Goal: Information Seeking & Learning: Learn about a topic

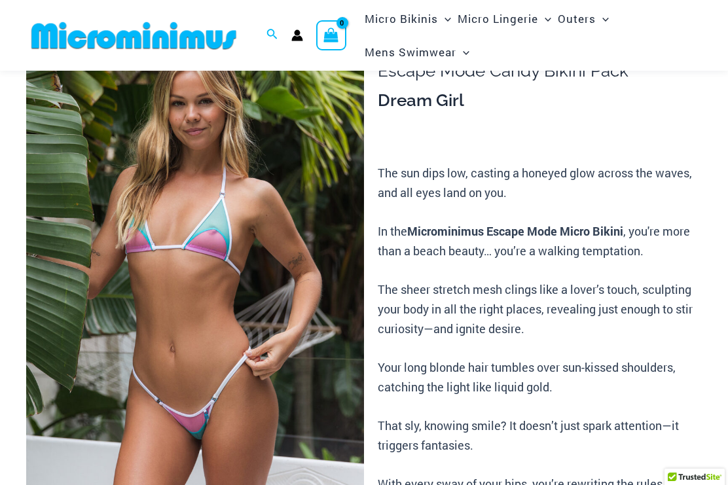
scroll to position [89, 0]
click at [301, 204] on img at bounding box center [195, 273] width 338 height 507
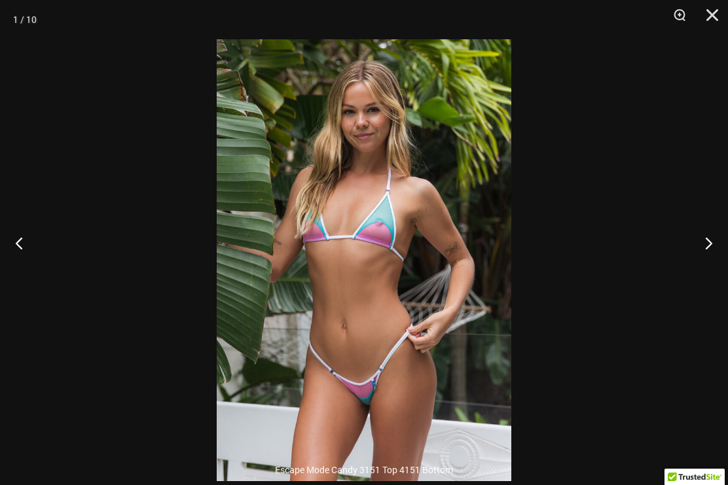
click at [713, 265] on button "Next" at bounding box center [703, 242] width 49 height 65
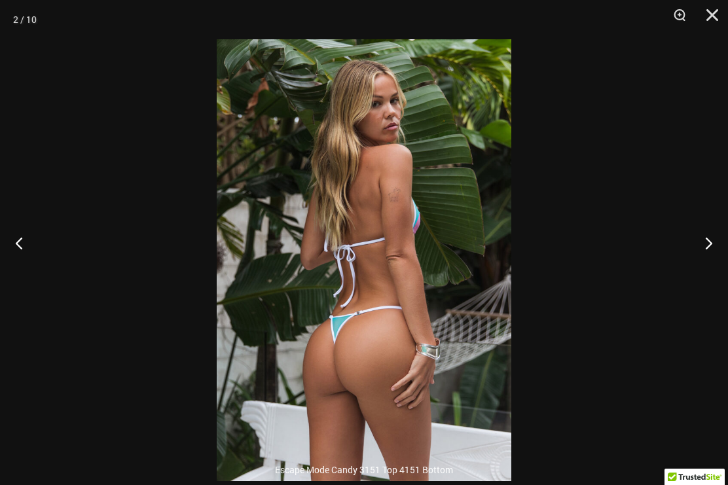
click at [709, 253] on button "Next" at bounding box center [703, 242] width 49 height 65
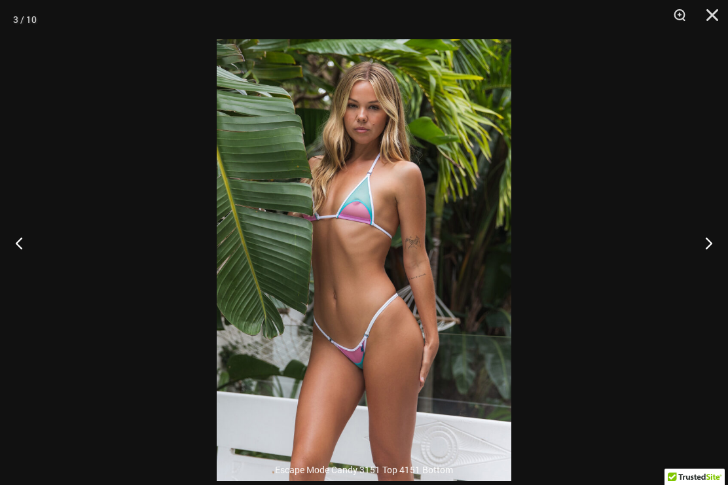
click at [700, 271] on button "Next" at bounding box center [703, 242] width 49 height 65
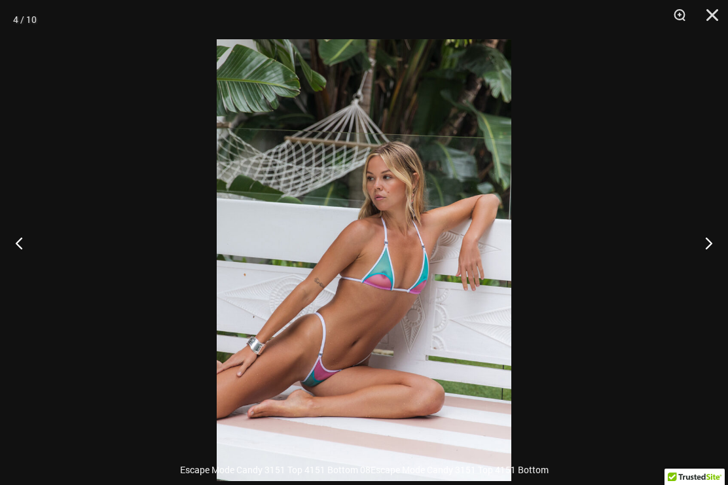
click at [706, 257] on button "Next" at bounding box center [703, 242] width 49 height 65
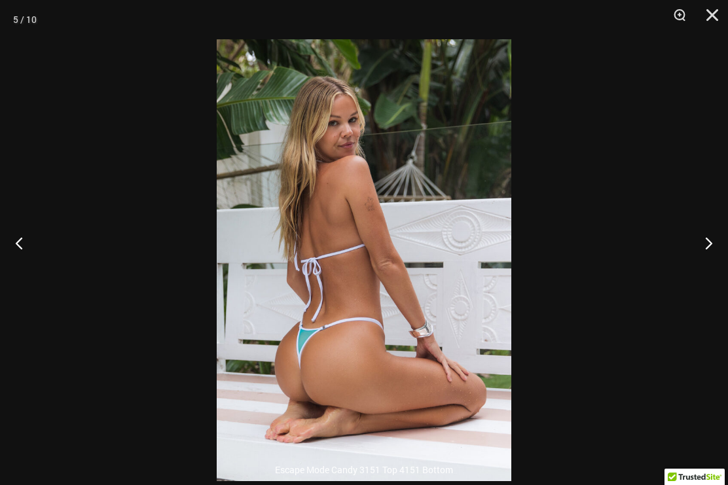
click at [701, 264] on button "Next" at bounding box center [703, 242] width 49 height 65
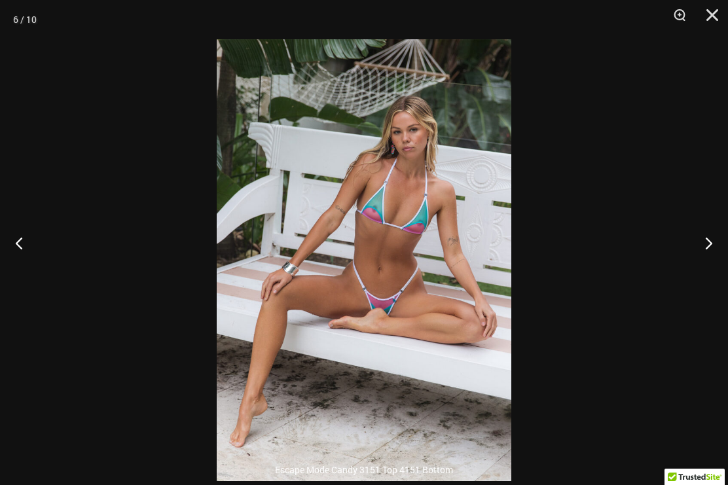
click at [713, 253] on button "Next" at bounding box center [703, 242] width 49 height 65
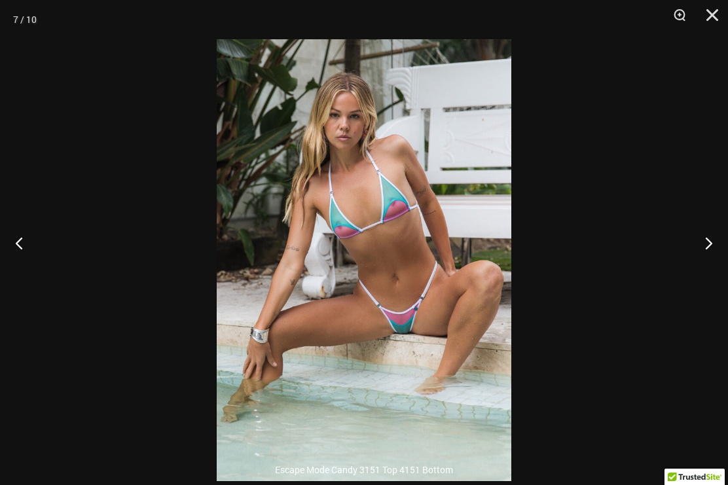
click at [703, 263] on button "Next" at bounding box center [703, 242] width 49 height 65
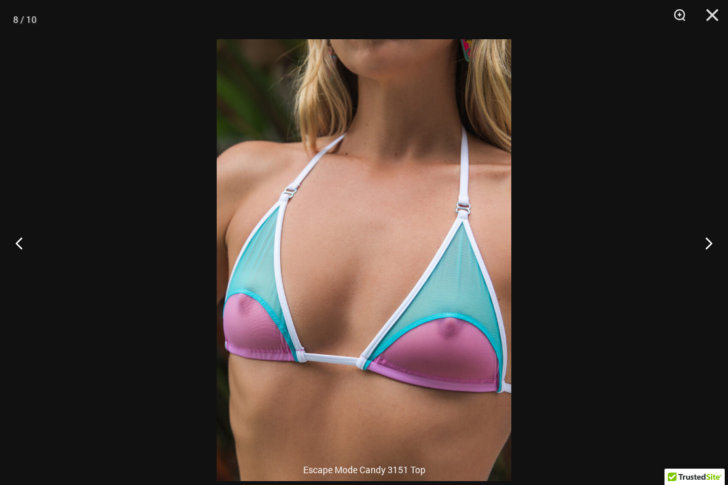
click at [713, 250] on button "Next" at bounding box center [703, 242] width 49 height 65
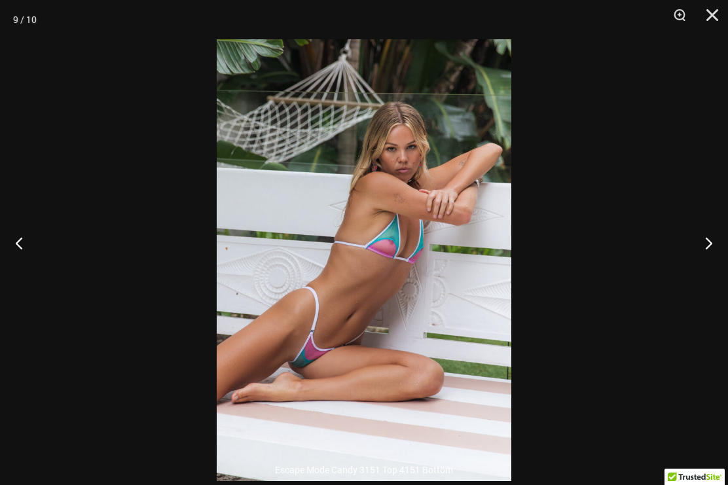
click at [709, 259] on button "Next" at bounding box center [703, 242] width 49 height 65
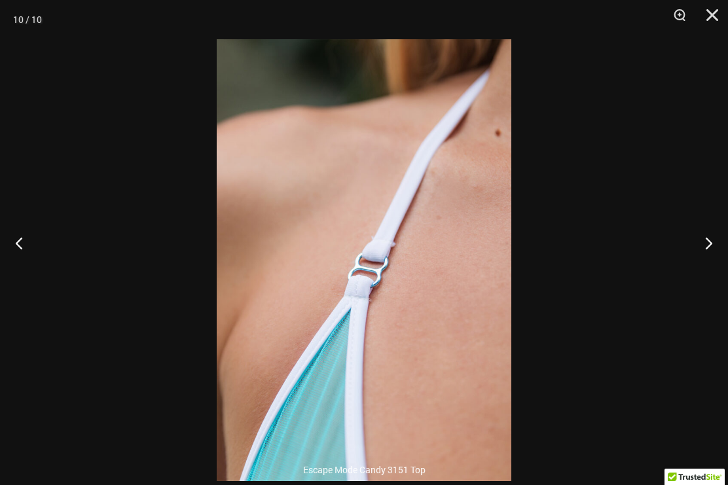
click at [711, 261] on button "Next" at bounding box center [703, 242] width 49 height 65
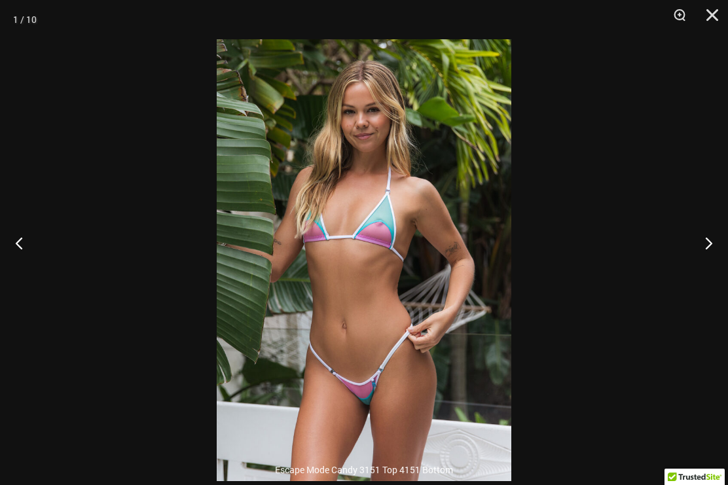
click at [711, 255] on button "Next" at bounding box center [703, 242] width 49 height 65
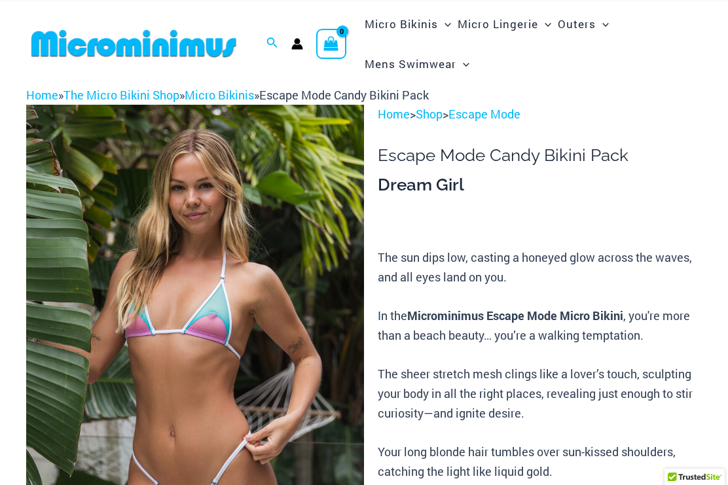
scroll to position [19, 0]
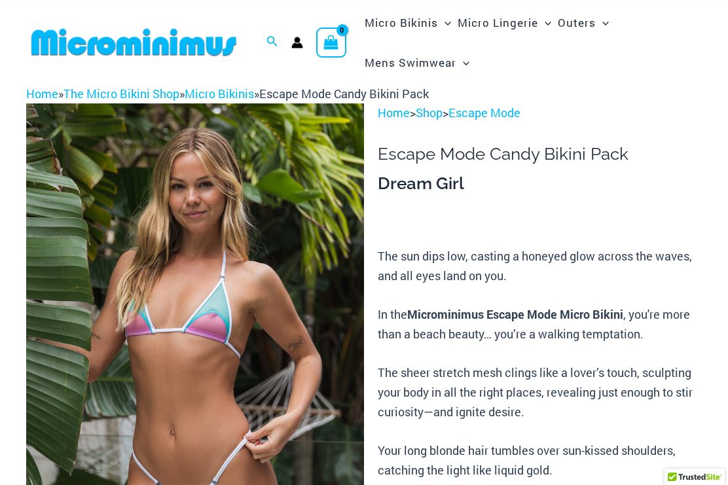
click at [240, 94] on link "Micro Bikinis" at bounding box center [219, 94] width 69 height 16
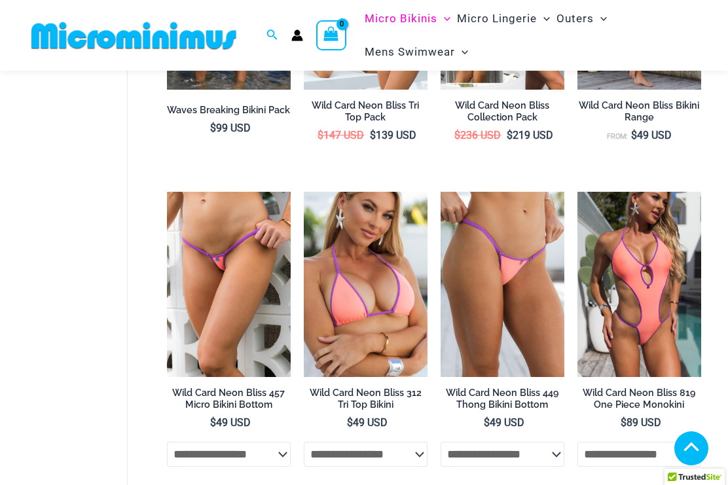
scroll to position [652, 0]
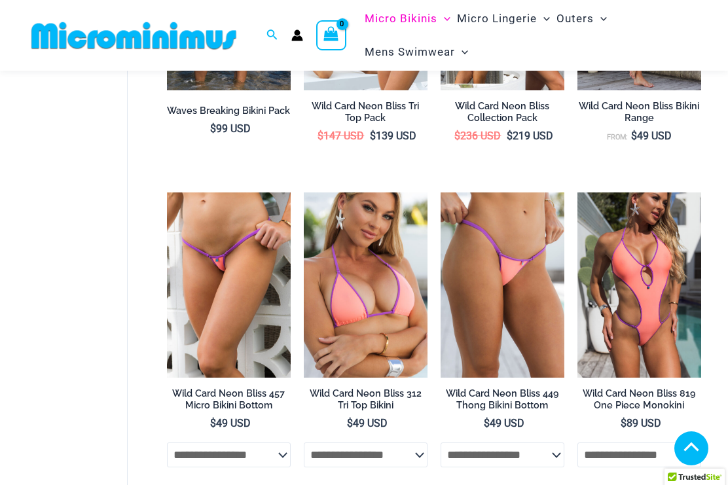
click at [167, 193] on img at bounding box center [167, 193] width 0 height 0
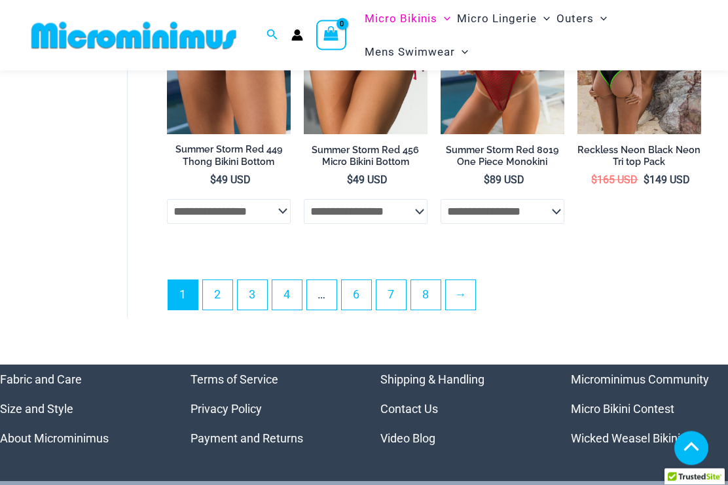
scroll to position [2839, 0]
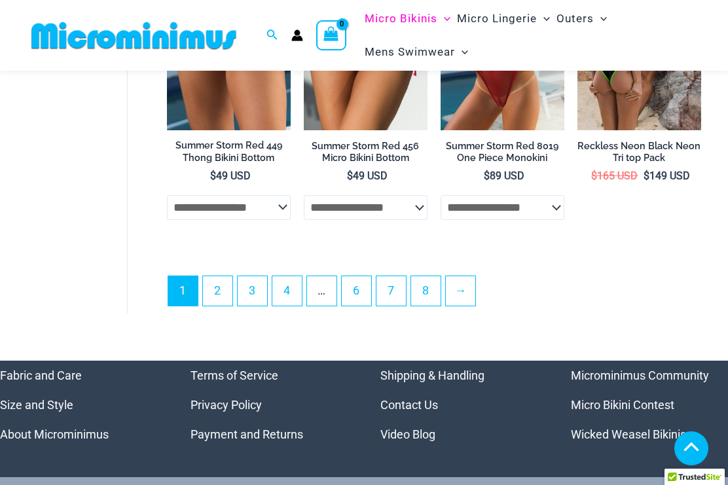
click at [433, 306] on link "8" at bounding box center [425, 290] width 29 height 29
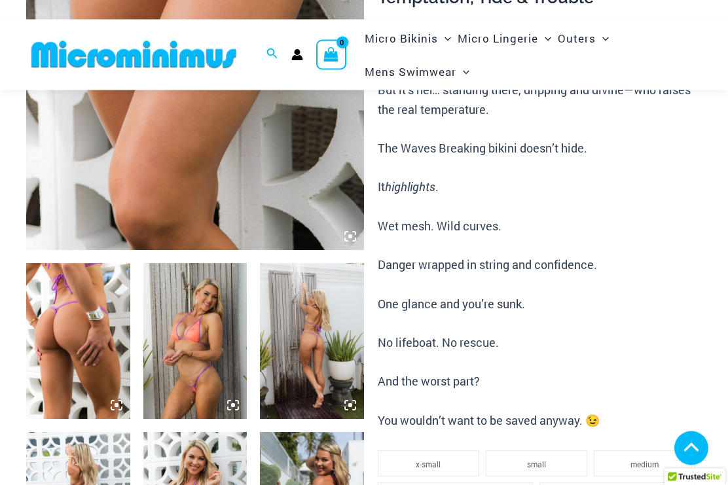
scroll to position [365, 0]
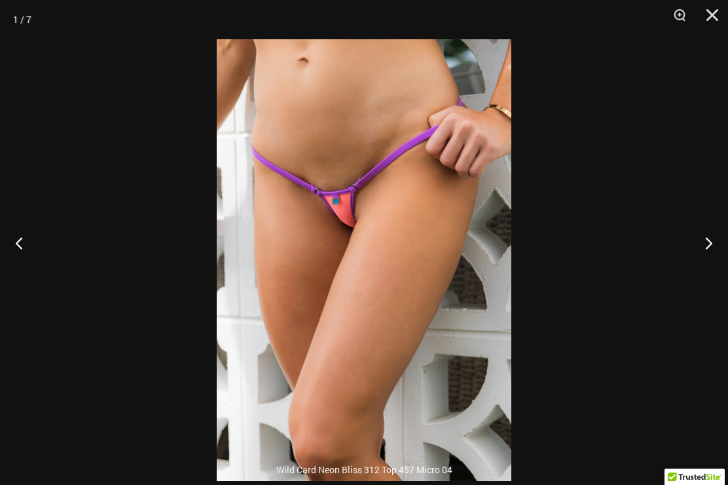
click at [717, 257] on button "Next" at bounding box center [703, 242] width 49 height 65
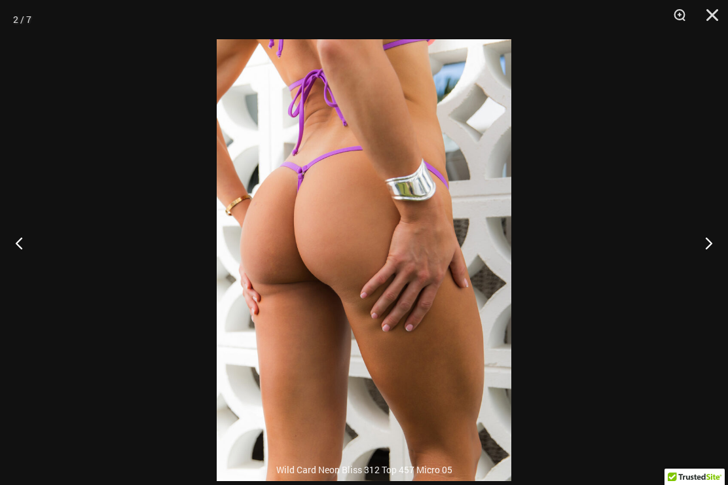
click at [698, 271] on button "Next" at bounding box center [703, 242] width 49 height 65
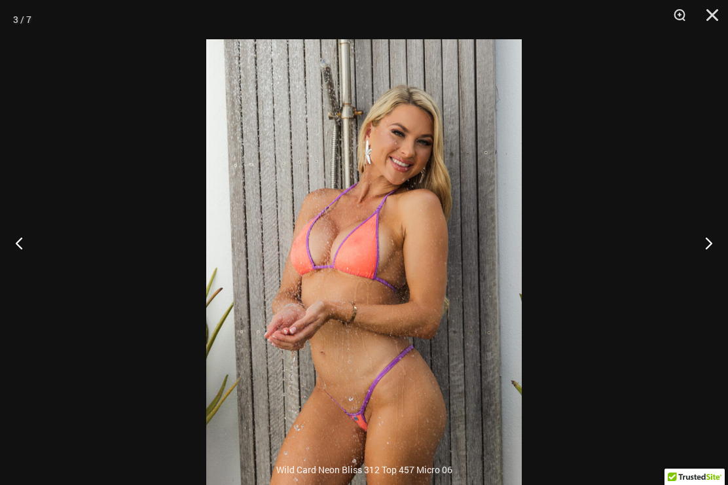
click at [704, 261] on button "Next" at bounding box center [703, 242] width 49 height 65
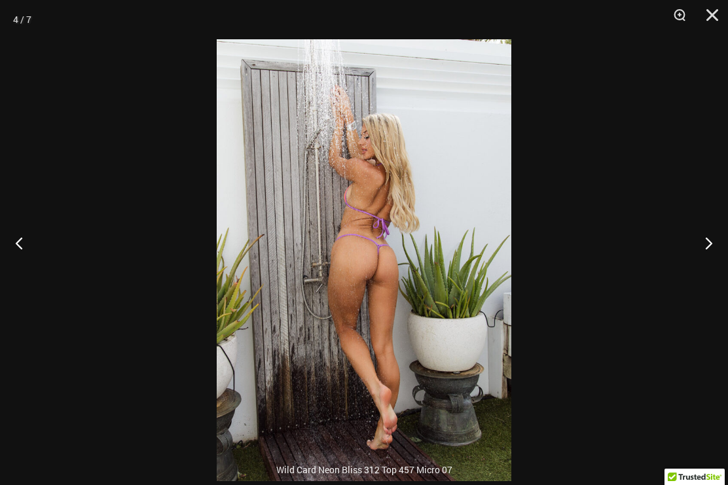
click at [695, 275] on button "Next" at bounding box center [703, 242] width 49 height 65
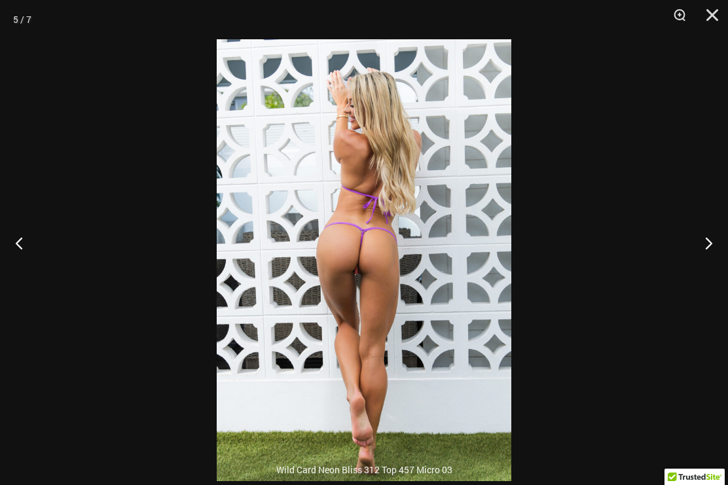
click at [709, 276] on button "Next" at bounding box center [703, 242] width 49 height 65
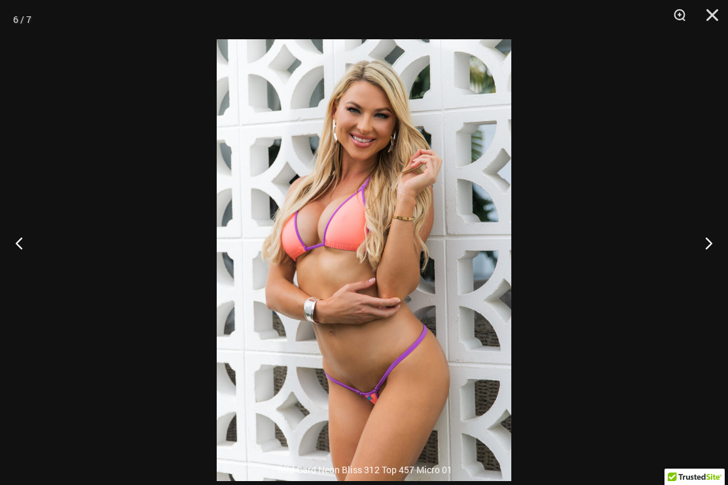
click at [709, 273] on button "Next" at bounding box center [703, 242] width 49 height 65
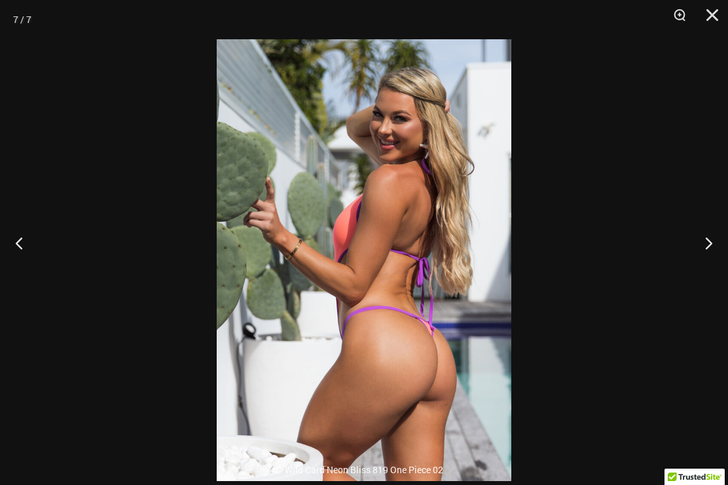
click at [710, 274] on button "Next" at bounding box center [703, 242] width 49 height 65
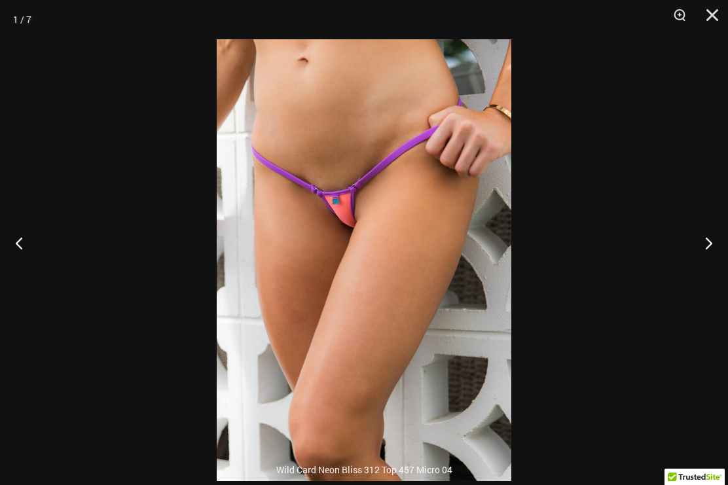
click at [705, 265] on button "Next" at bounding box center [703, 242] width 49 height 65
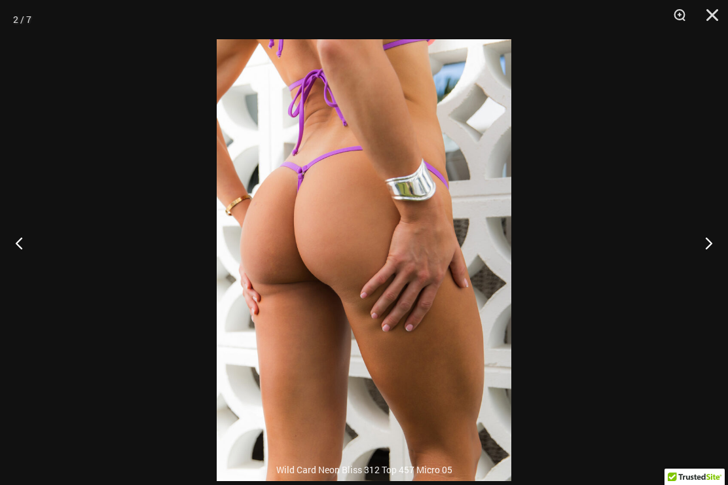
click at [710, 272] on button "Next" at bounding box center [703, 242] width 49 height 65
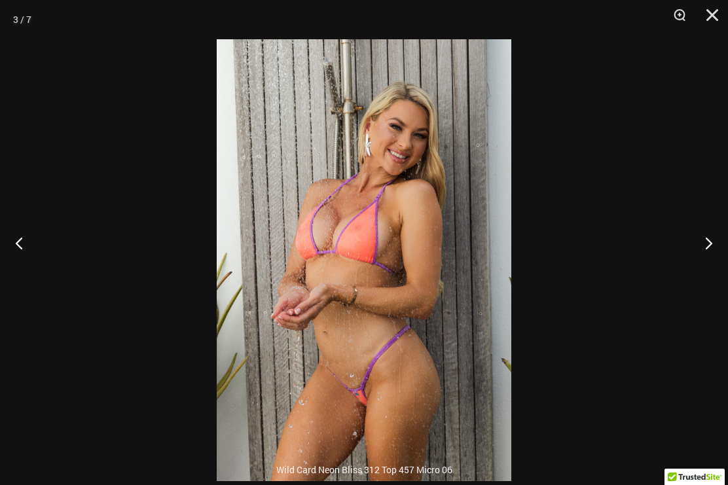
click at [716, 272] on button "Next" at bounding box center [703, 242] width 49 height 65
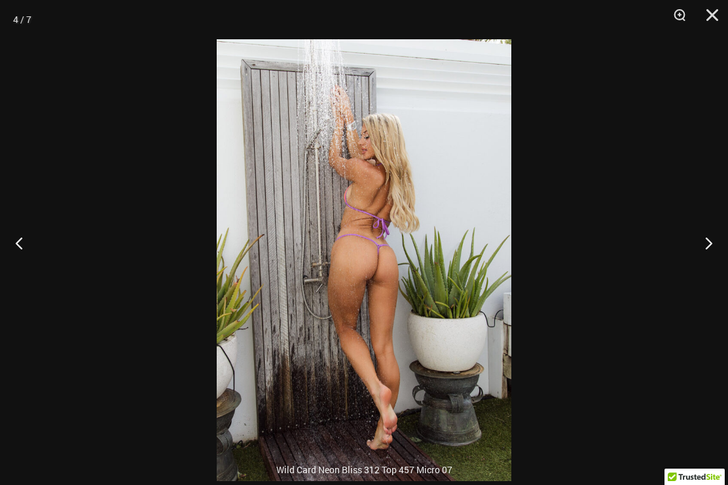
click at [718, 271] on button "Next" at bounding box center [703, 242] width 49 height 65
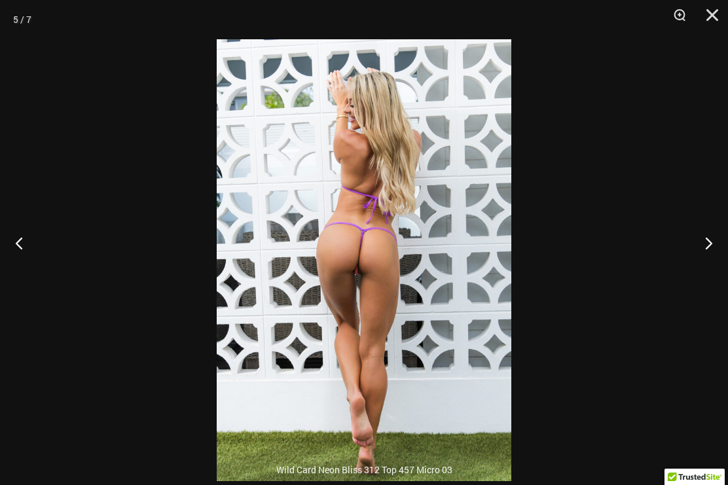
click at [709, 261] on button "Next" at bounding box center [703, 242] width 49 height 65
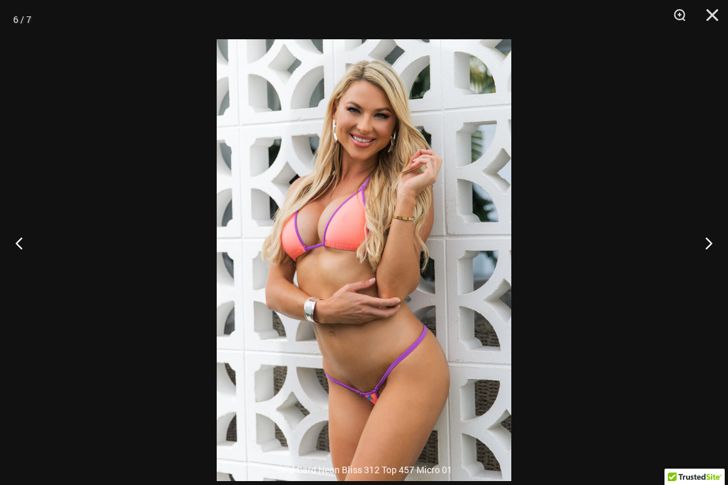
click at [704, 265] on button "Next" at bounding box center [703, 242] width 49 height 65
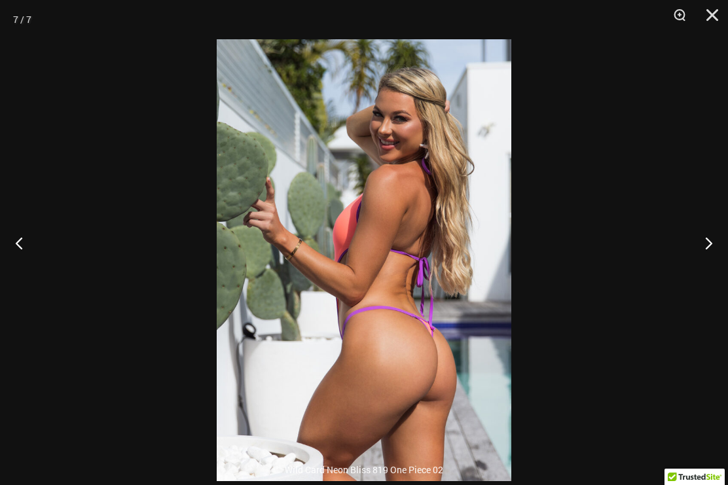
click at [708, 259] on button "Next" at bounding box center [703, 242] width 49 height 65
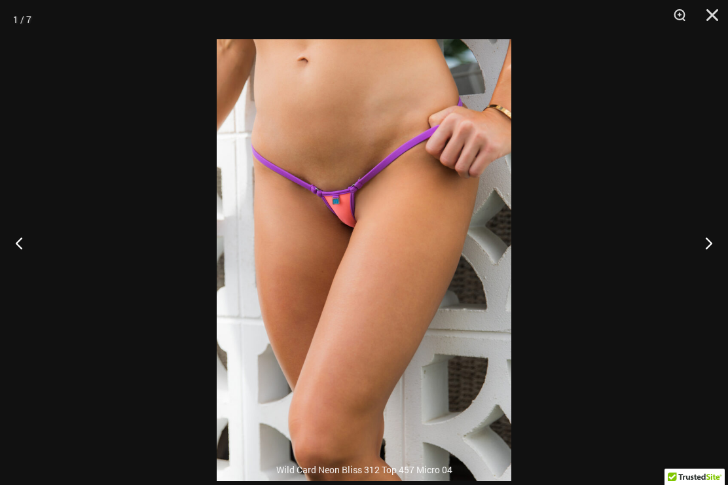
click at [705, 263] on button "Next" at bounding box center [703, 242] width 49 height 65
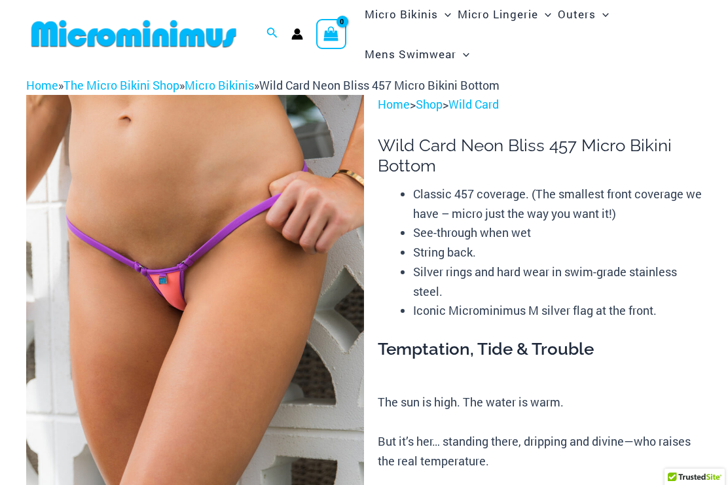
scroll to position [0, 0]
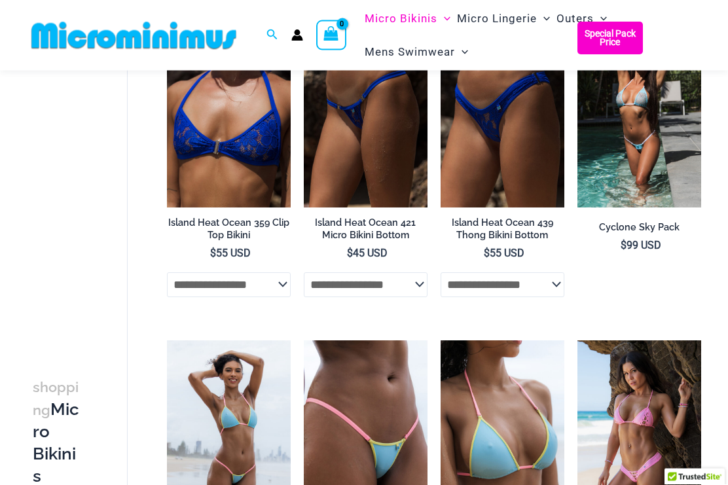
scroll to position [155, 0]
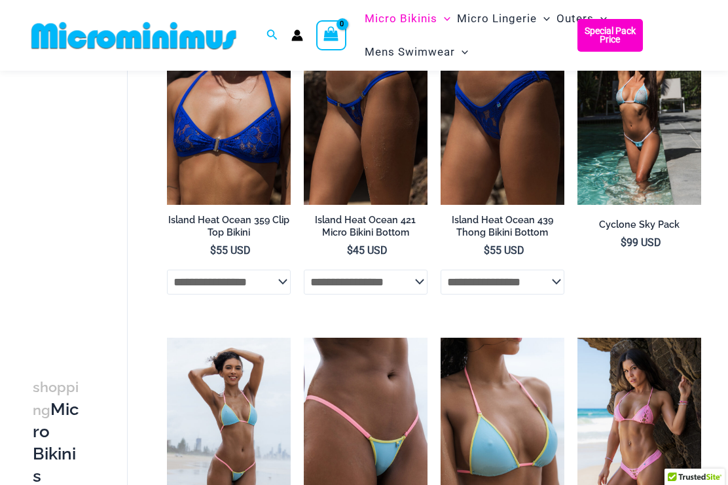
click at [3, 29] on div "Search for: Search Search No products in the cart. No products in the cart. Con…" at bounding box center [364, 35] width 728 height 71
